Goal: Transaction & Acquisition: Purchase product/service

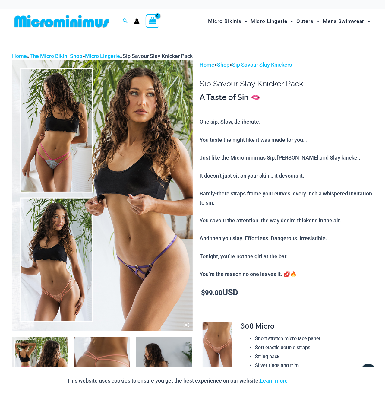
click at [129, 168] on img at bounding box center [102, 195] width 181 height 271
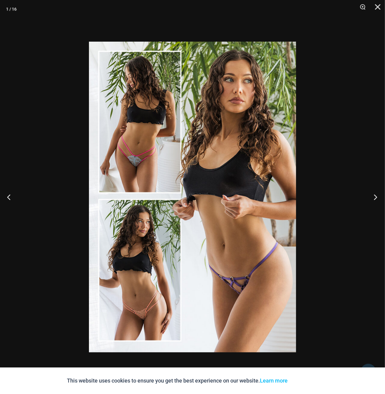
click at [374, 197] on button "Next" at bounding box center [373, 197] width 23 height 30
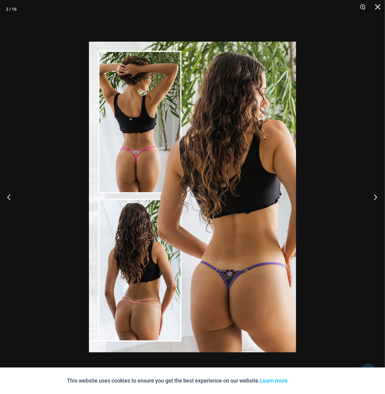
click at [378, 198] on button "Next" at bounding box center [373, 197] width 23 height 30
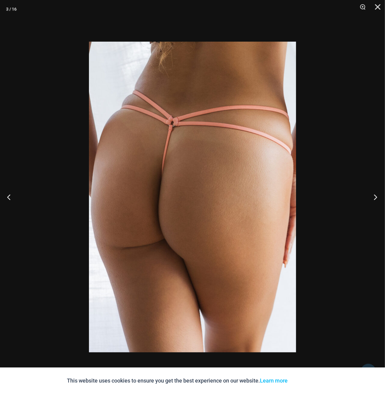
click at [375, 200] on button "Next" at bounding box center [373, 197] width 23 height 30
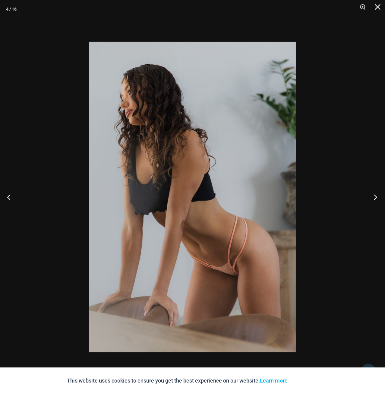
click at [379, 197] on button "Next" at bounding box center [373, 197] width 23 height 30
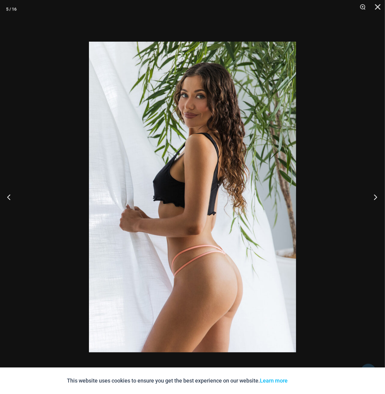
click at [375, 198] on button "Next" at bounding box center [373, 197] width 23 height 30
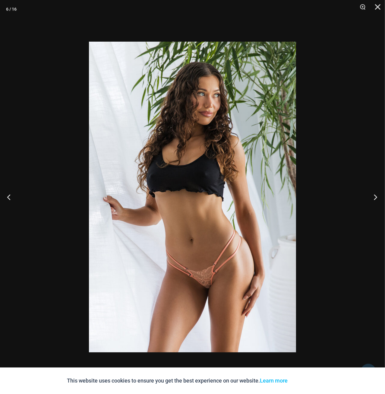
click at [374, 201] on button "Next" at bounding box center [373, 197] width 23 height 30
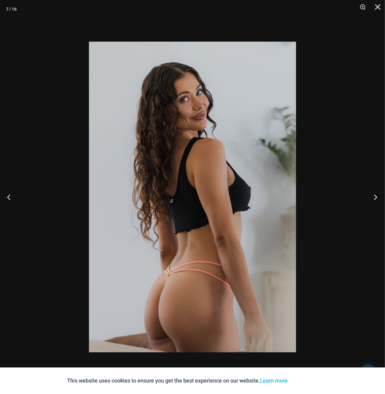
click at [375, 195] on button "Next" at bounding box center [373, 197] width 23 height 30
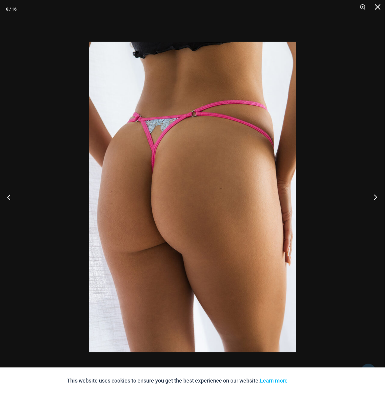
click at [377, 200] on button "Next" at bounding box center [373, 197] width 23 height 30
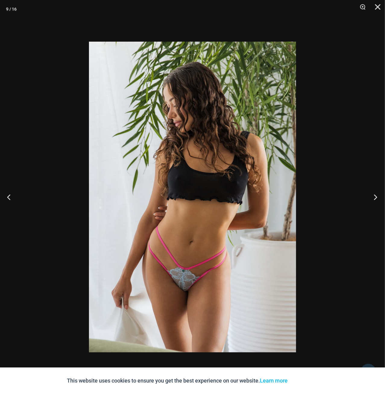
click at [372, 199] on button "Next" at bounding box center [373, 197] width 23 height 30
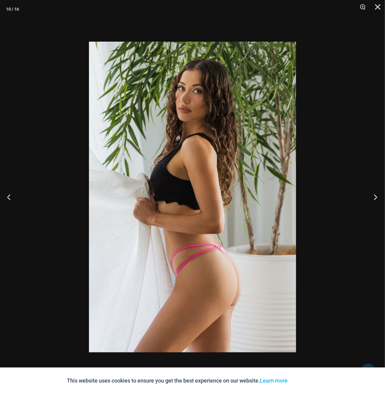
click at [375, 198] on button "Next" at bounding box center [373, 197] width 23 height 30
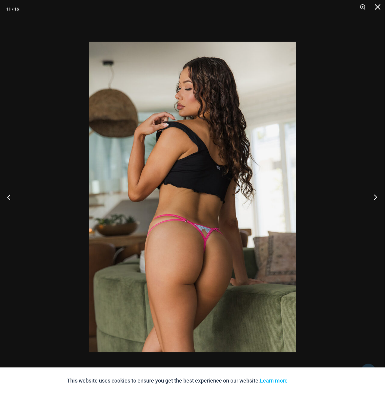
click at [374, 199] on button "Next" at bounding box center [373, 197] width 23 height 30
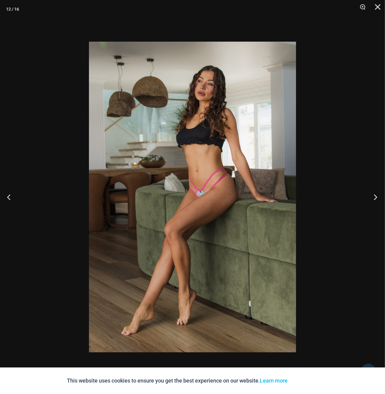
click at [376, 195] on button "Next" at bounding box center [373, 197] width 23 height 30
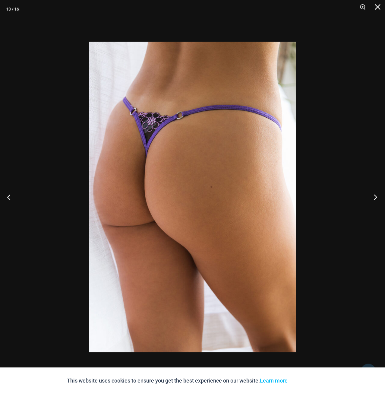
click at [375, 200] on button "Next" at bounding box center [373, 197] width 23 height 30
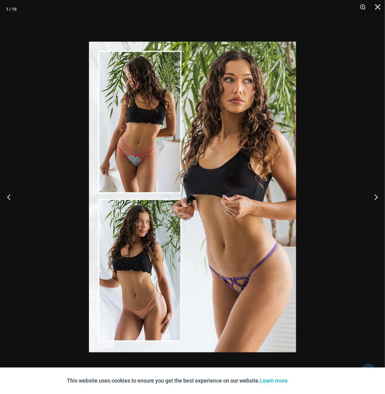
drag, startPoint x: 205, startPoint y: 194, endPoint x: 217, endPoint y: 208, distance: 18.0
click at [376, 10] on button "Close" at bounding box center [375, 9] width 15 height 18
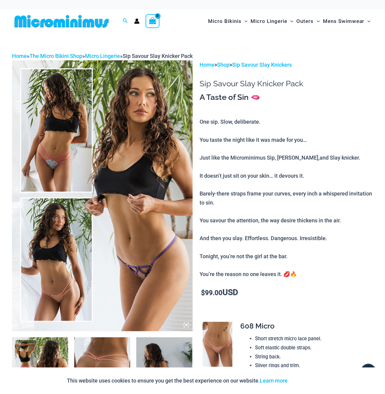
click at [221, 334] on img at bounding box center [218, 344] width 30 height 45
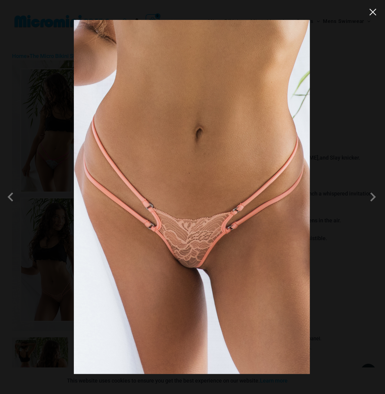
click at [375, 13] on button "Close" at bounding box center [372, 12] width 9 height 9
